Goal: Task Accomplishment & Management: Use online tool/utility

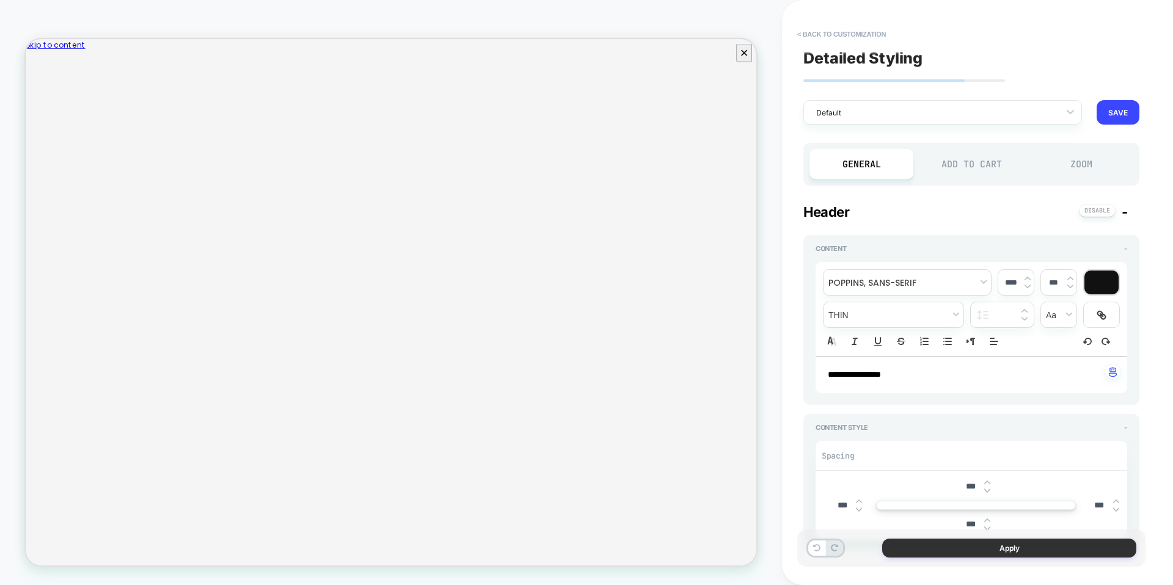
click at [998, 547] on button "Apply" at bounding box center [1009, 548] width 254 height 19
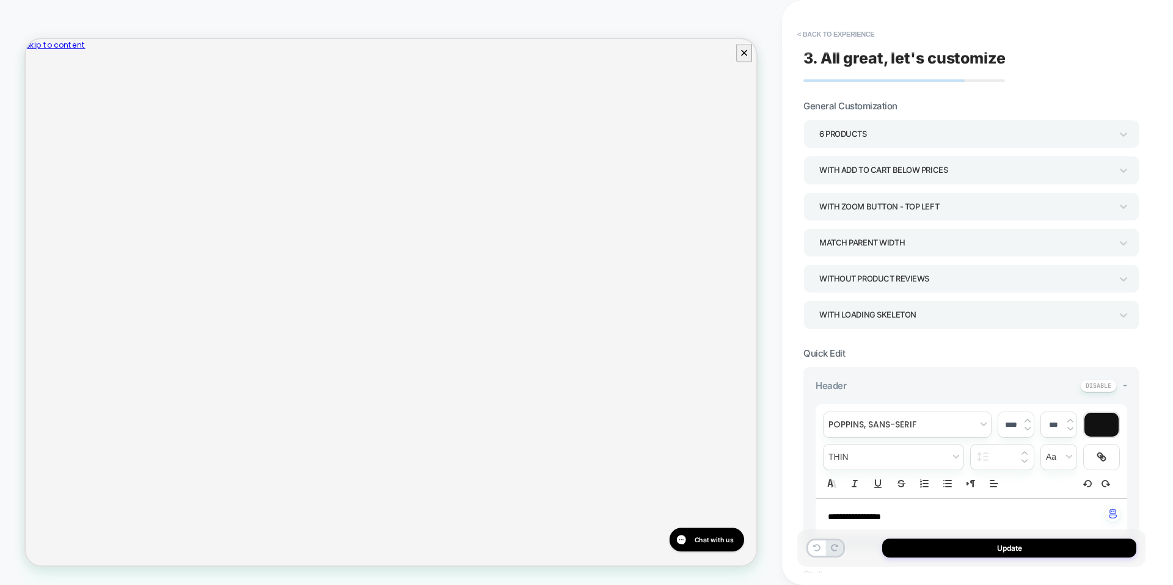
scroll to position [3, 0]
click at [998, 548] on button "Update" at bounding box center [1009, 548] width 254 height 19
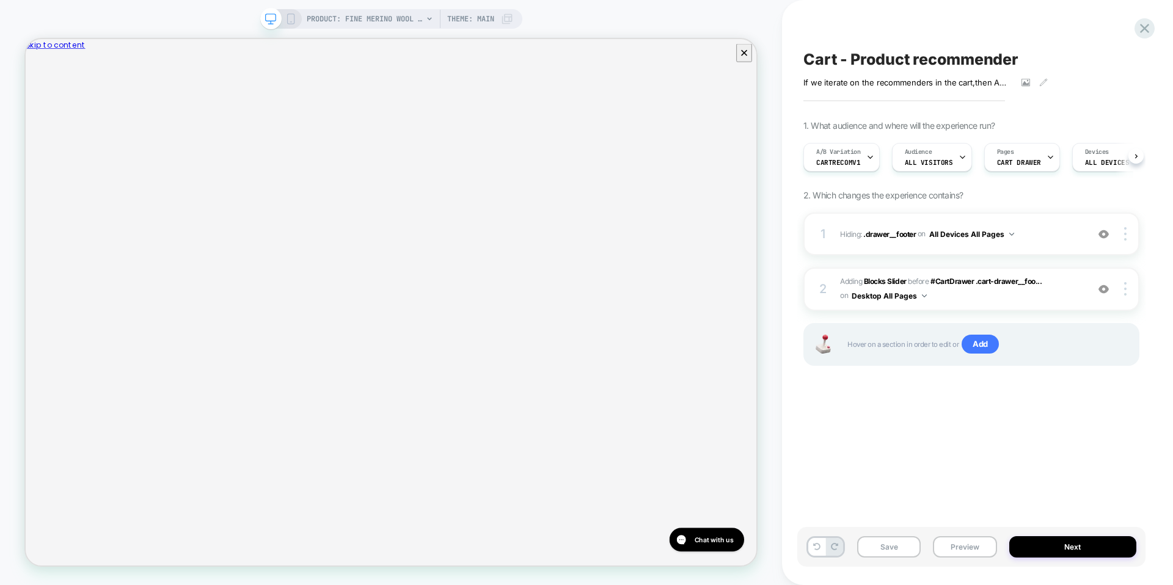
scroll to position [0, 1]
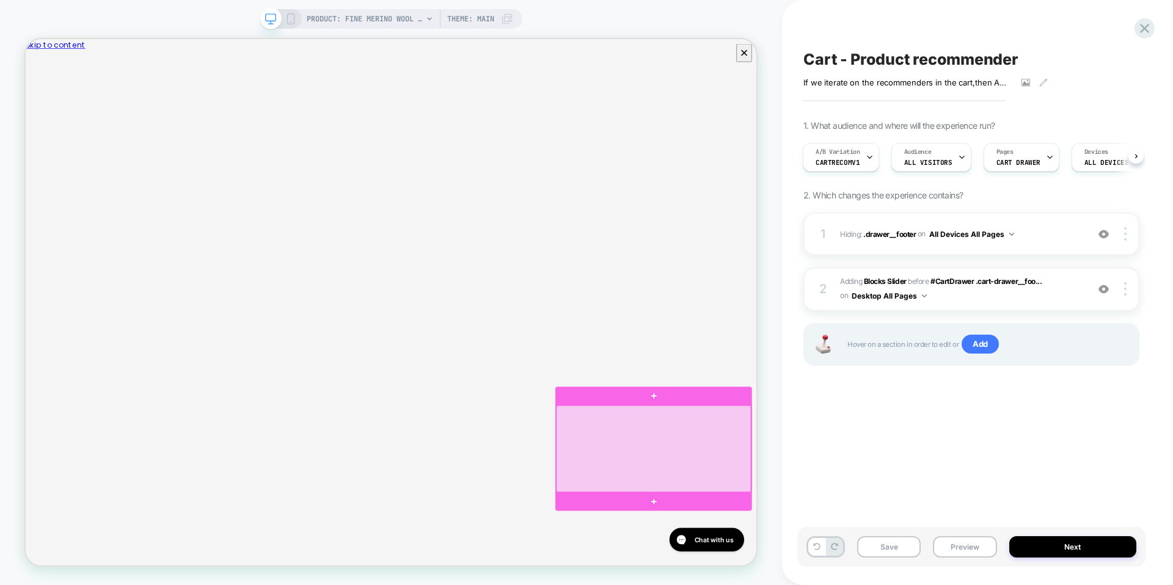
click at [931, 577] on div at bounding box center [863, 585] width 260 height 115
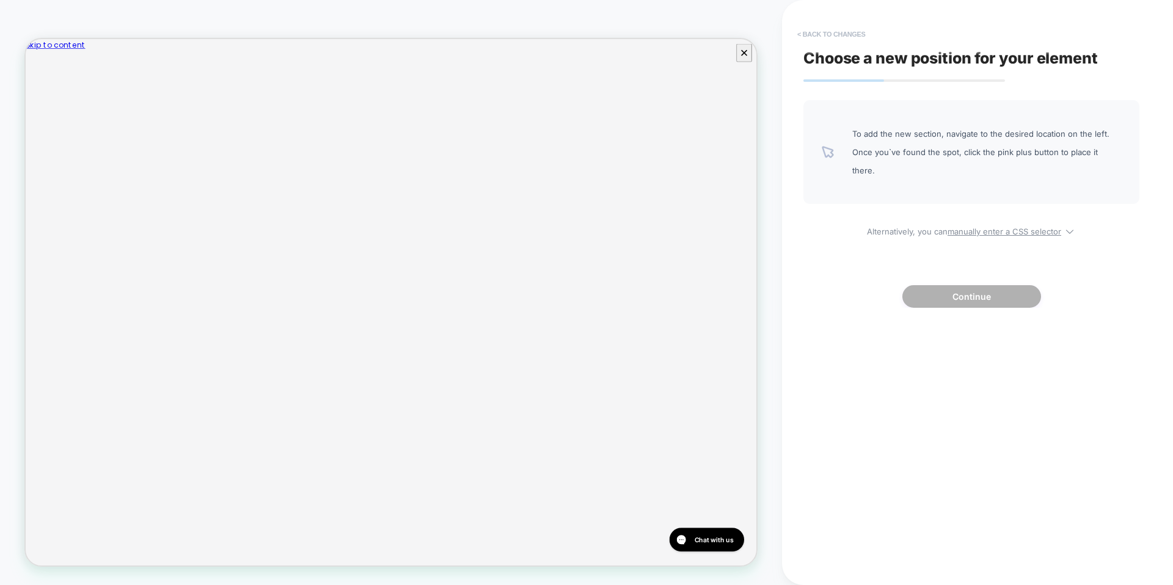
click at [847, 32] on button "< Back to changes" at bounding box center [831, 34] width 81 height 20
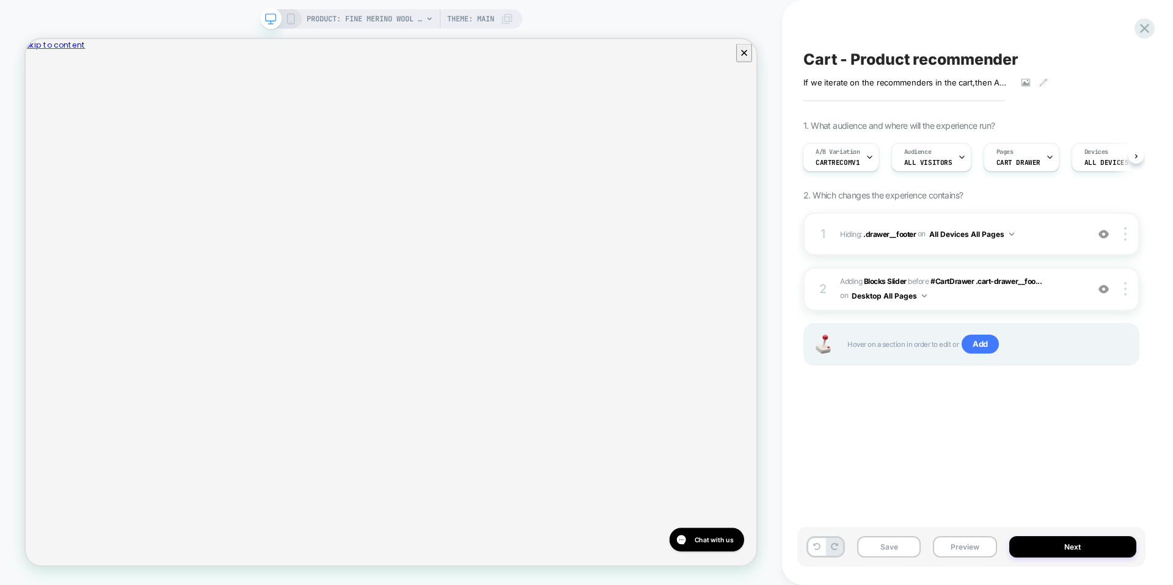
click at [809, 428] on div "Cart - Product recommender If we iterate on the recommenders in the cart , then…" at bounding box center [971, 292] width 348 height 561
click at [746, 32] on div "PRODUCT: Fine Merino Wool Blanket Satin PRODUCT: Fine Merino Wool Blanket Satin…" at bounding box center [391, 292] width 782 height 561
click at [761, 28] on div "PRODUCT: Fine Merino Wool Blanket Satin PRODUCT: Fine Merino Wool Blanket Satin…" at bounding box center [391, 292] width 782 height 561
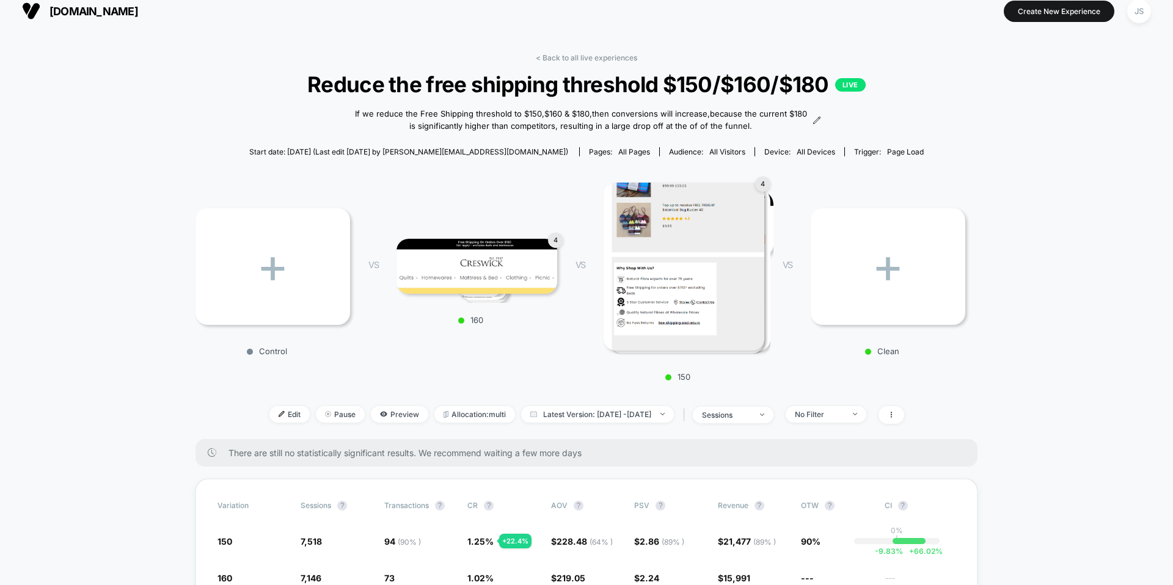
scroll to position [19, 0]
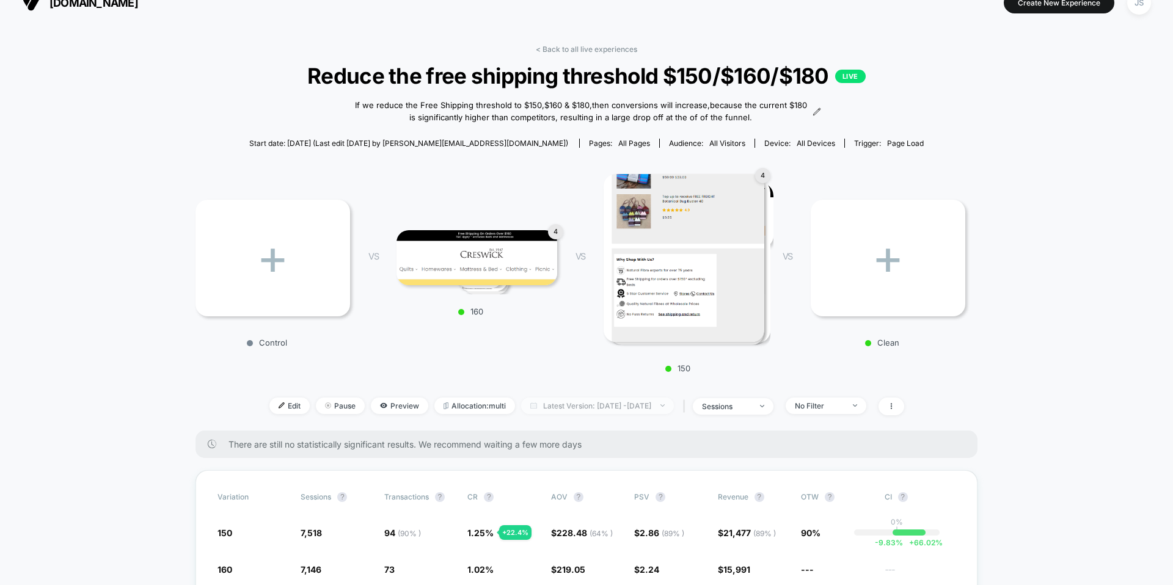
click at [575, 400] on span "Latest Version: Sep 29, 2025 - Oct 8, 2025" at bounding box center [597, 406] width 153 height 16
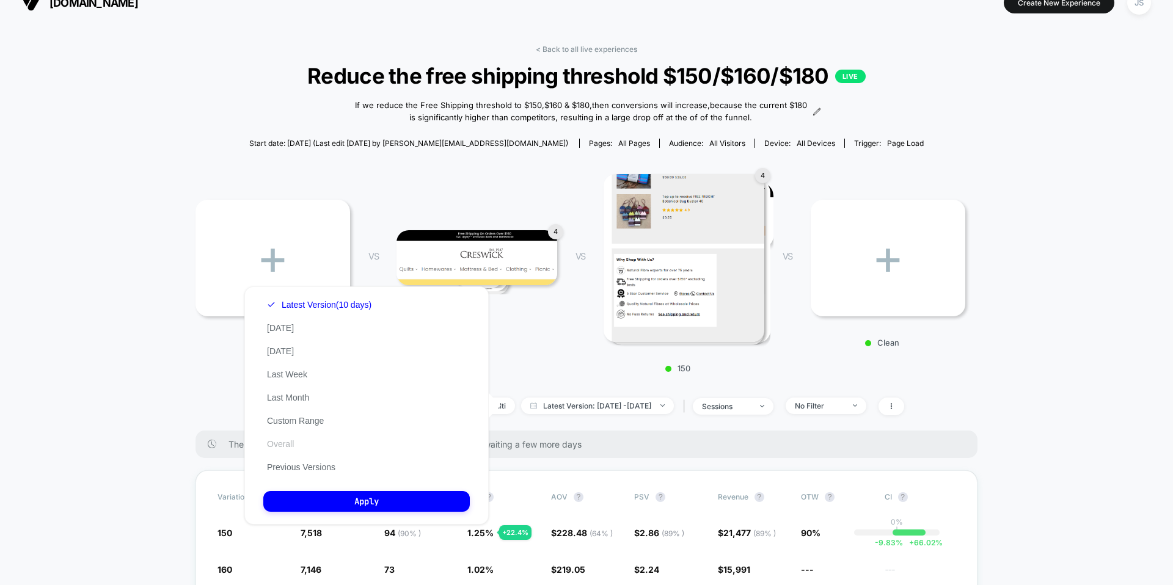
click at [286, 448] on button "Overall" at bounding box center [280, 444] width 34 height 11
click at [321, 501] on button "Apply" at bounding box center [366, 501] width 206 height 21
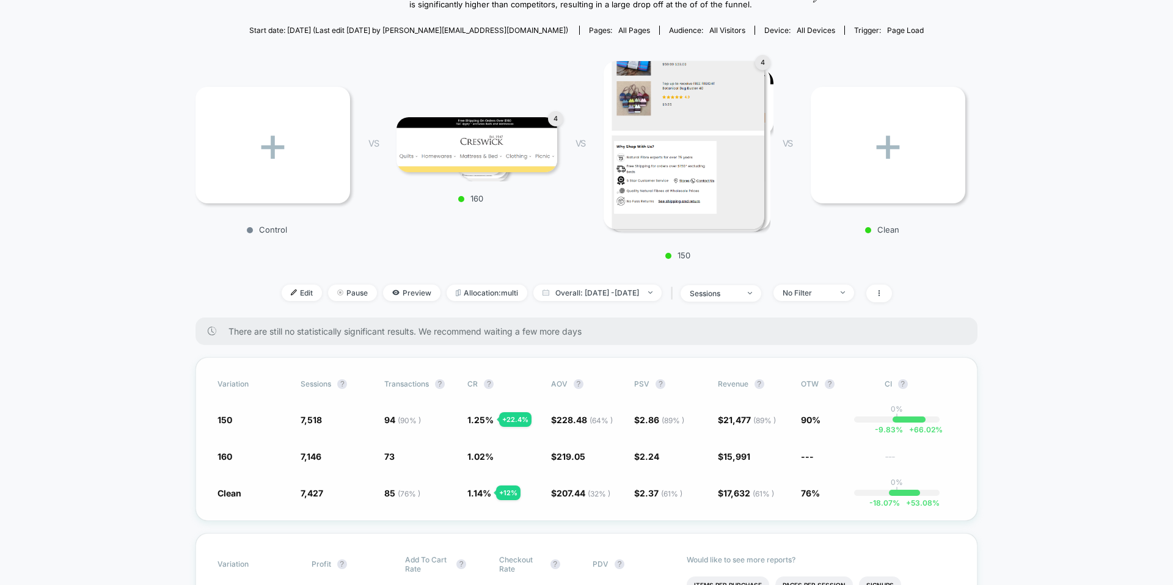
scroll to position [133, 0]
